Goal: Information Seeking & Learning: Learn about a topic

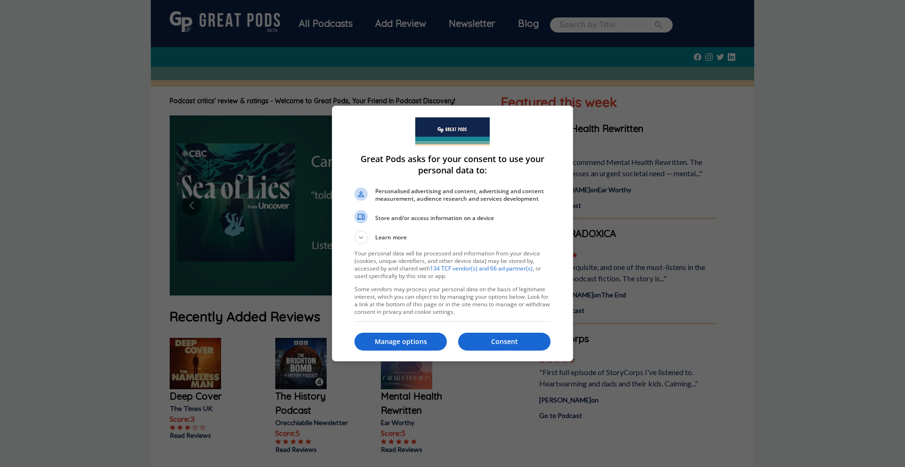
click at [414, 340] on p "Manage options" at bounding box center [400, 341] width 92 height 9
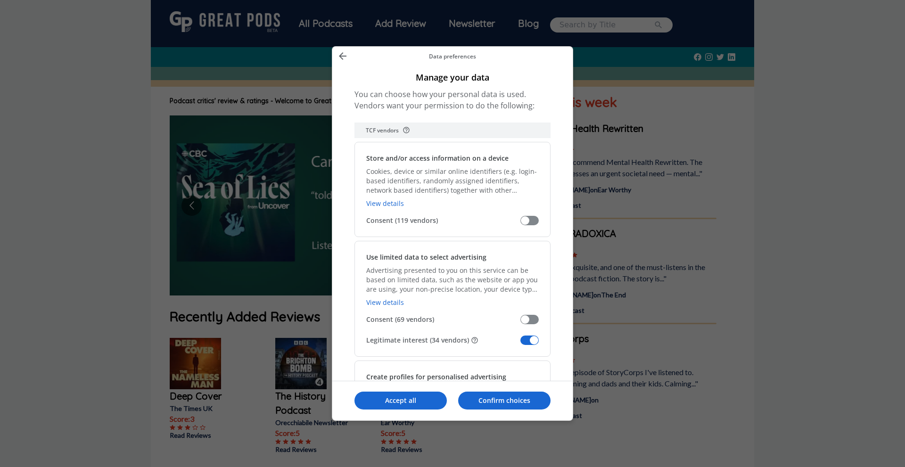
click at [526, 339] on span "Manage your data" at bounding box center [529, 340] width 18 height 9
click at [520, 344] on input "Legitimate interest (34 vendors)" at bounding box center [520, 344] width 0 height 0
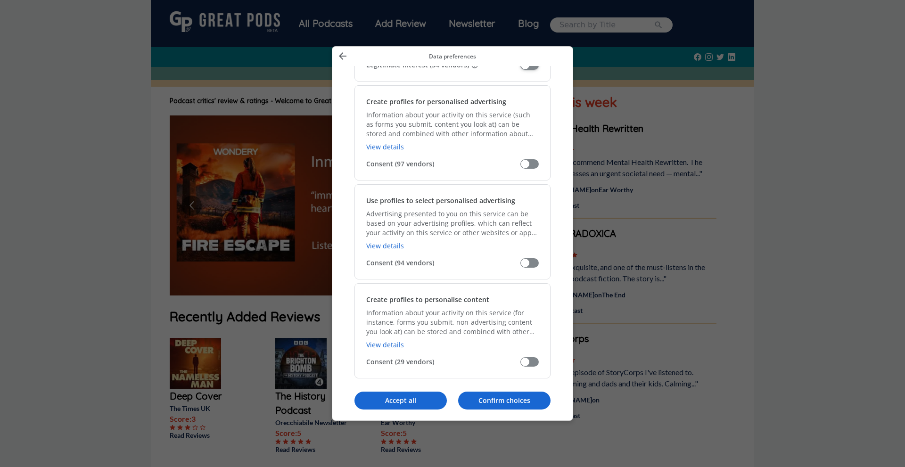
scroll to position [551, 0]
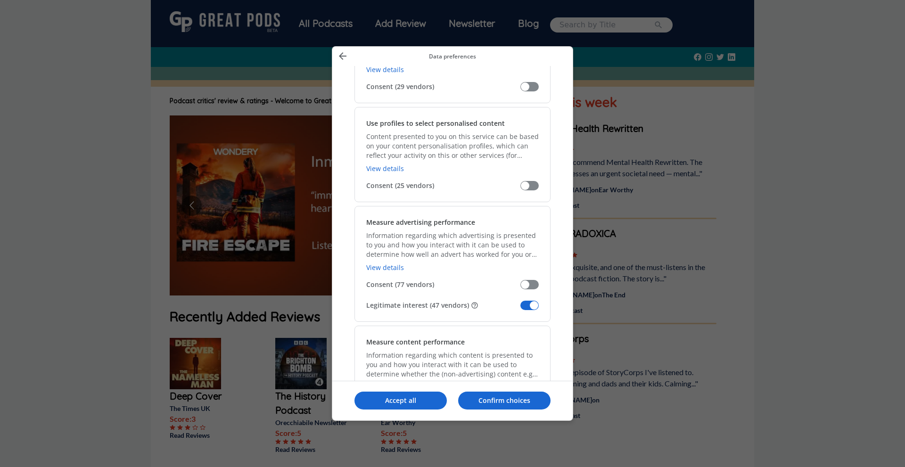
click at [530, 302] on span "Manage your data" at bounding box center [529, 305] width 18 height 9
click at [520, 309] on input "Legitimate interest (47 vendors)" at bounding box center [520, 309] width 0 height 0
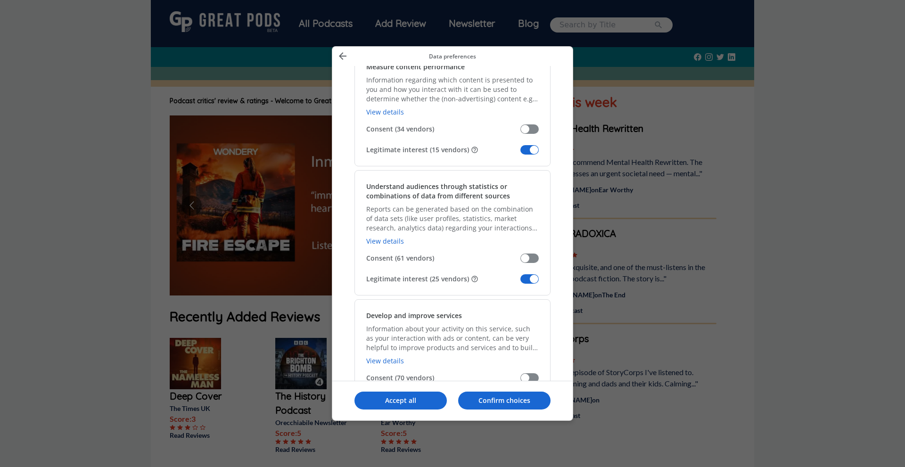
click at [536, 276] on span "Manage your data" at bounding box center [529, 278] width 18 height 9
click at [520, 282] on input "Legitimate interest (25 vendors)" at bounding box center [520, 282] width 0 height 0
click at [529, 140] on div "Measure content performance Information regarding which content is presented to…" at bounding box center [452, 108] width 196 height 116
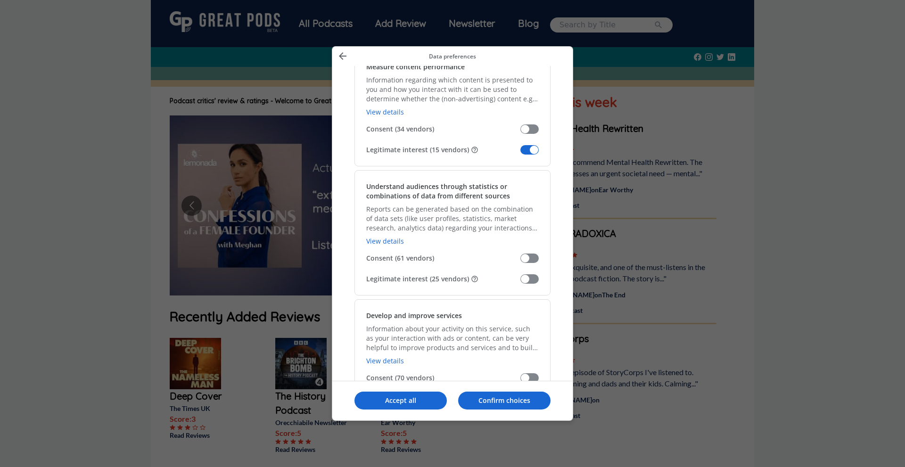
click at [534, 146] on span "Manage your data" at bounding box center [529, 149] width 18 height 9
click at [520, 153] on input "Legitimate interest (15 vendors)" at bounding box center [520, 153] width 0 height 0
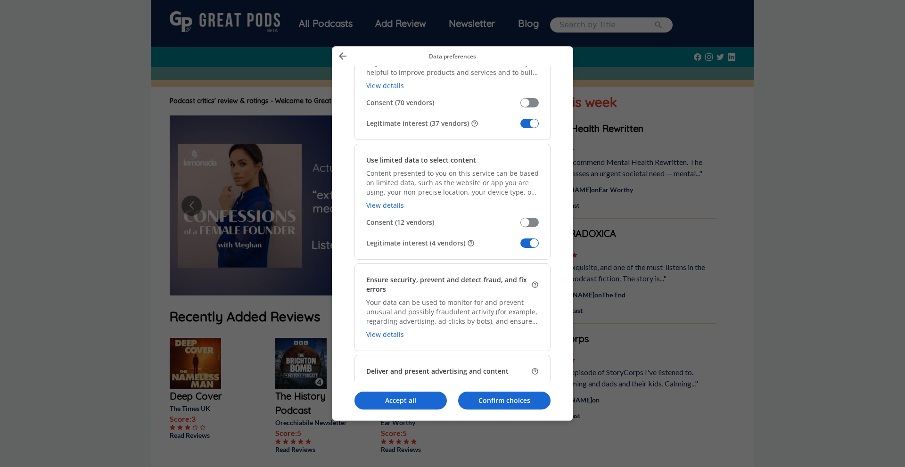
click at [535, 243] on span "Manage your data" at bounding box center [529, 243] width 18 height 9
click at [520, 247] on input "Legitimate interest (4 vendors)" at bounding box center [520, 247] width 0 height 0
click at [532, 128] on span "Manage your data" at bounding box center [529, 123] width 18 height 9
click at [520, 127] on input "Legitimate interest (37 vendors)" at bounding box center [520, 127] width 0 height 0
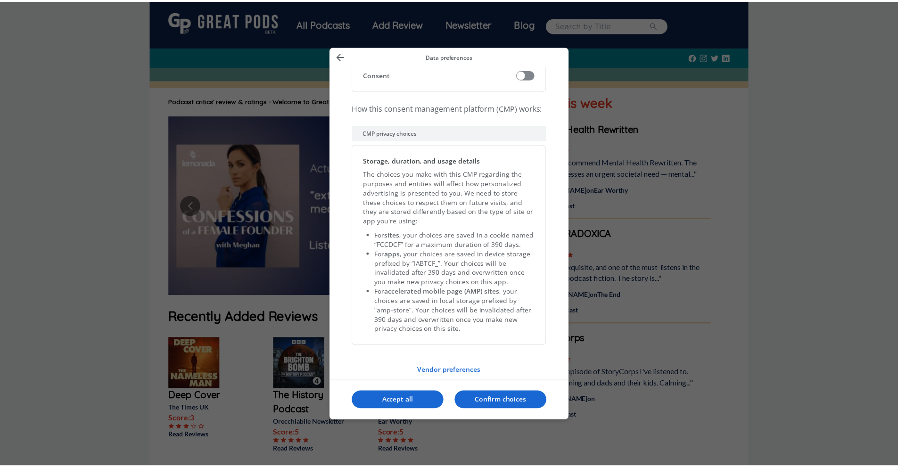
scroll to position [1890, 0]
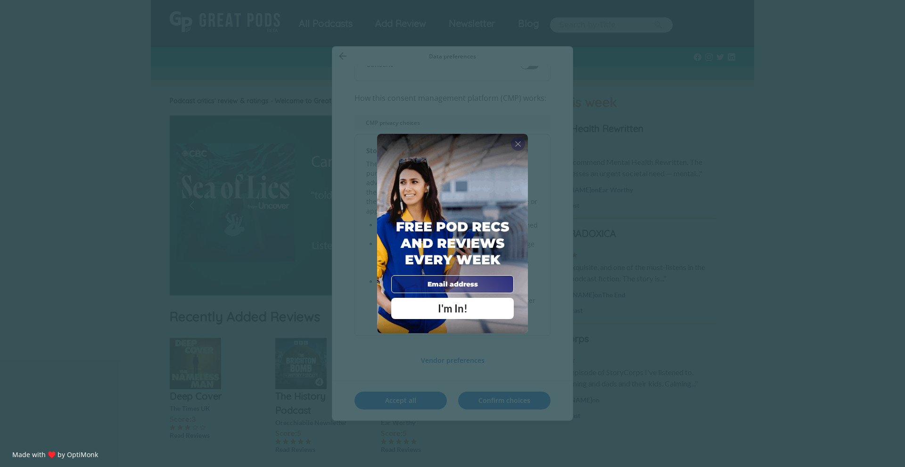
click at [519, 142] on span "X" at bounding box center [518, 143] width 7 height 9
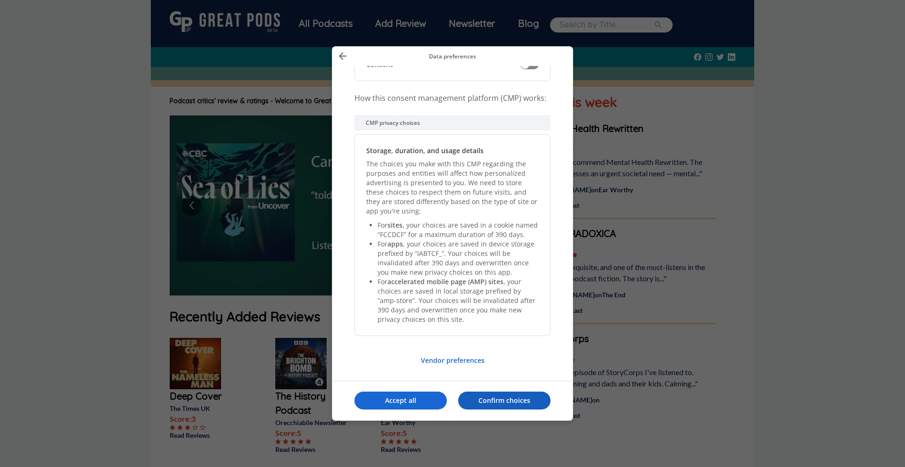
click at [515, 396] on p "Confirm choices" at bounding box center [504, 400] width 92 height 9
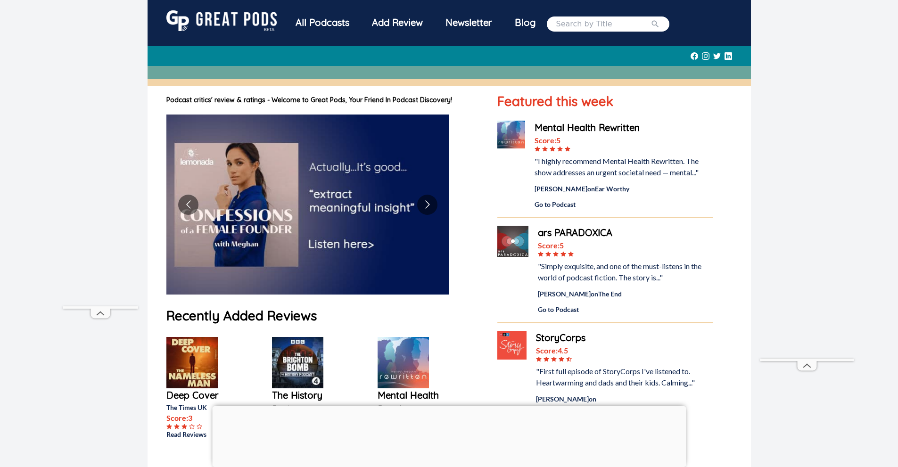
scroll to position [0, 0]
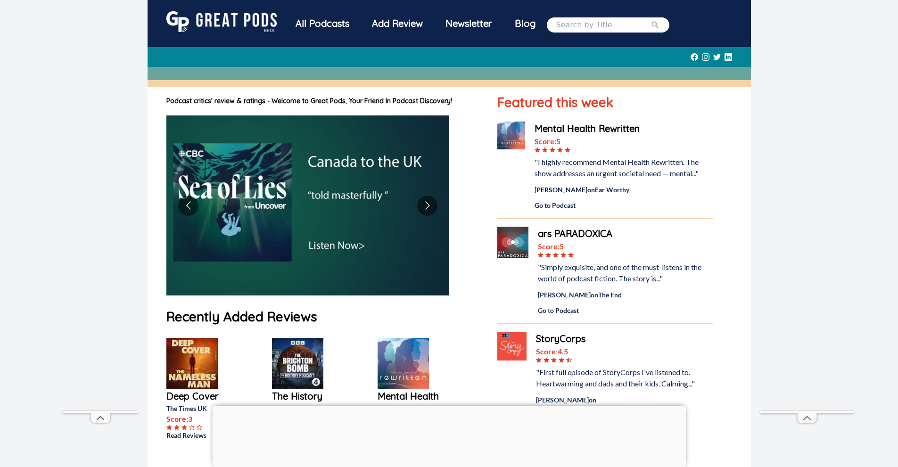
click at [320, 25] on div "All Podcasts" at bounding box center [322, 23] width 76 height 25
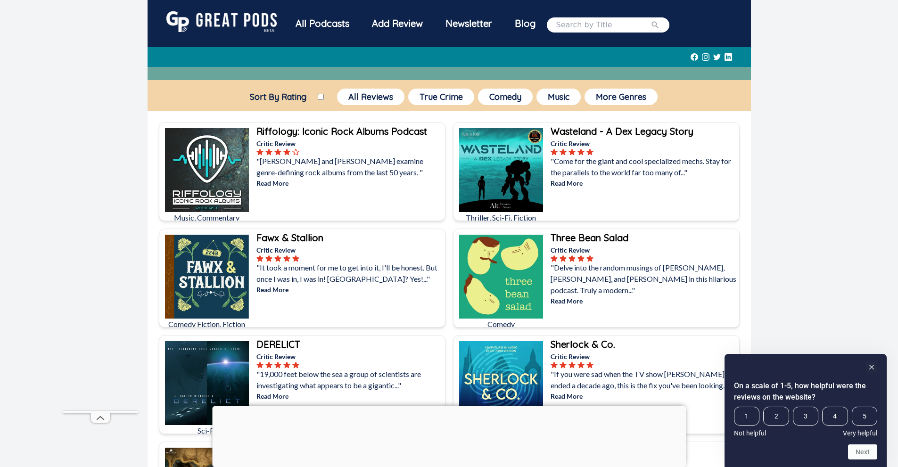
click at [580, 25] on input "search" at bounding box center [603, 24] width 94 height 11
paste input "Ministry of Secrets"
type input "Ministry of Secrets"
click at [650, 23] on icon "submit" at bounding box center [654, 24] width 9 height 9
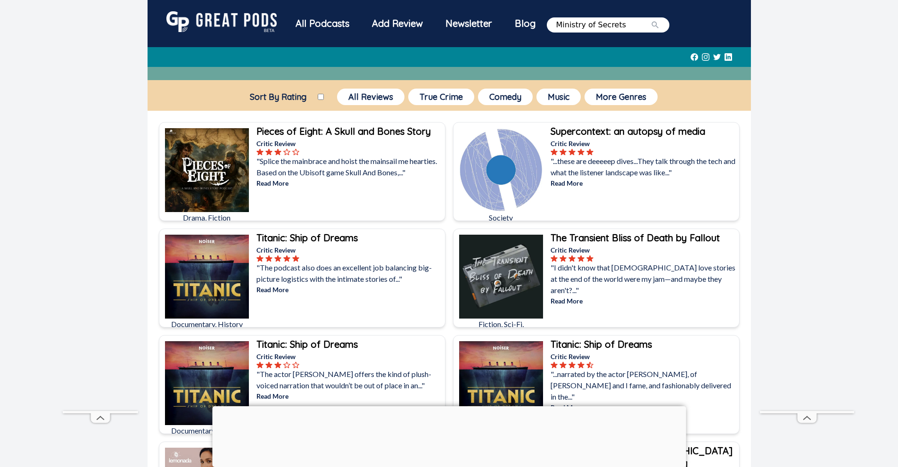
click at [638, 23] on input "Ministry of Secrets" at bounding box center [603, 24] width 94 height 11
paste input "[PERSON_NAME]"
type input "[PERSON_NAME]"
click at [650, 19] on button "submit" at bounding box center [654, 24] width 9 height 11
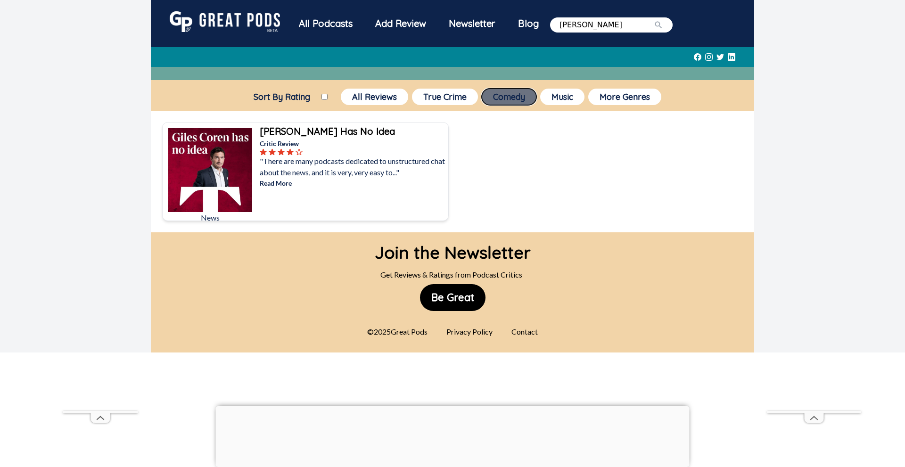
click at [503, 94] on button "Comedy" at bounding box center [509, 97] width 55 height 16
